Goal: Check status: Check status

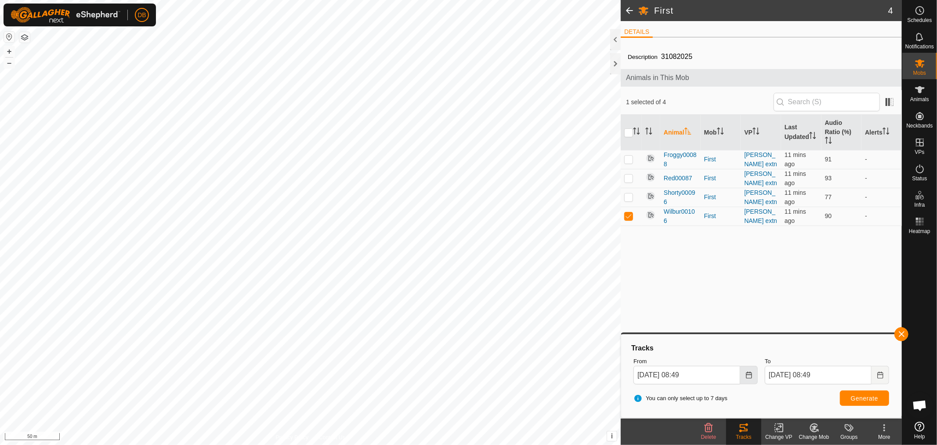
scroll to position [169, 0]
click at [753, 372] on button "Choose Date" at bounding box center [749, 375] width 18 height 18
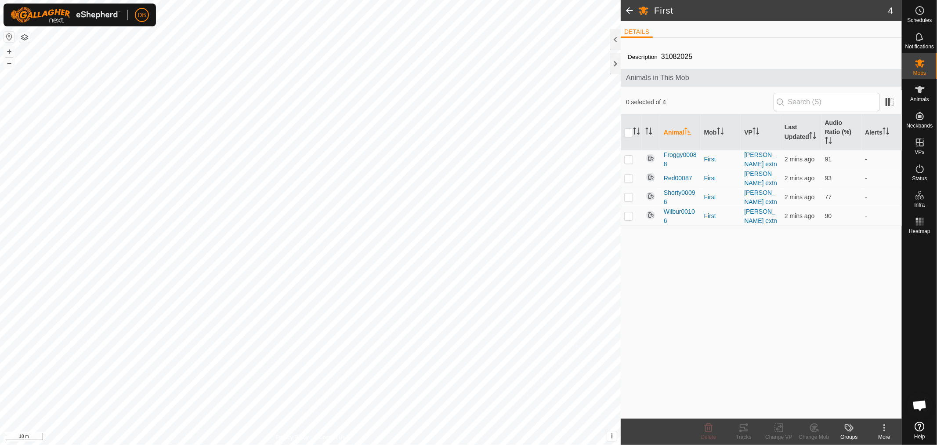
scroll to position [169, 0]
